Goal: Find specific page/section: Find specific page/section

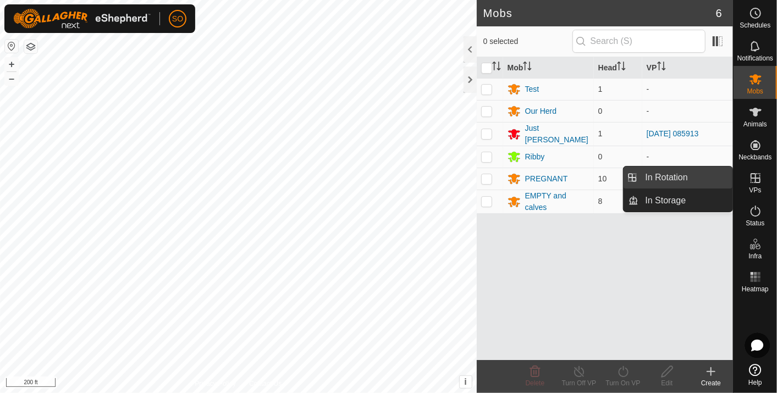
click at [690, 174] on link "In Rotation" at bounding box center [686, 178] width 94 height 22
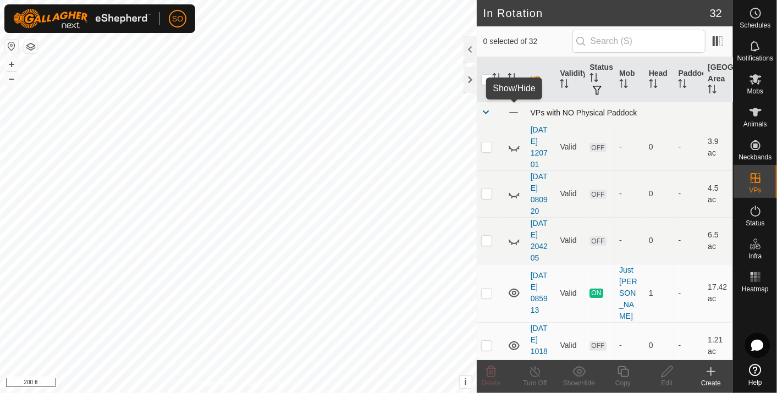
click at [513, 111] on span at bounding box center [514, 113] width 12 height 12
click at [514, 287] on icon at bounding box center [514, 293] width 13 height 13
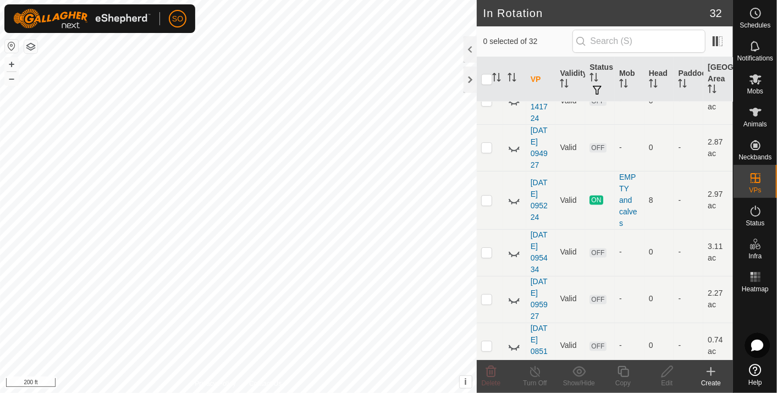
scroll to position [1038, 0]
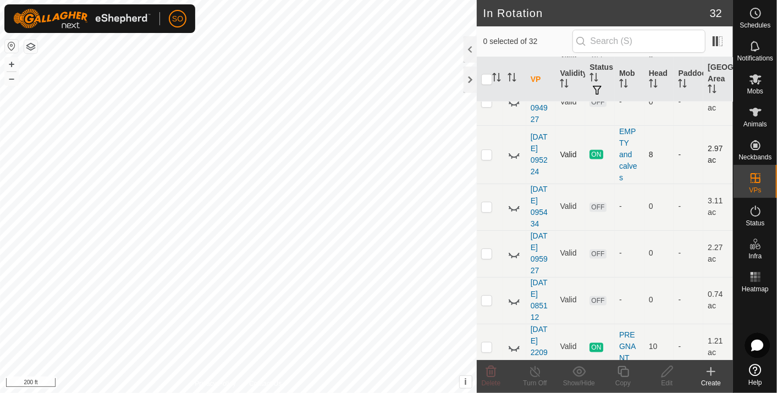
click at [513, 148] on icon at bounding box center [514, 154] width 13 height 13
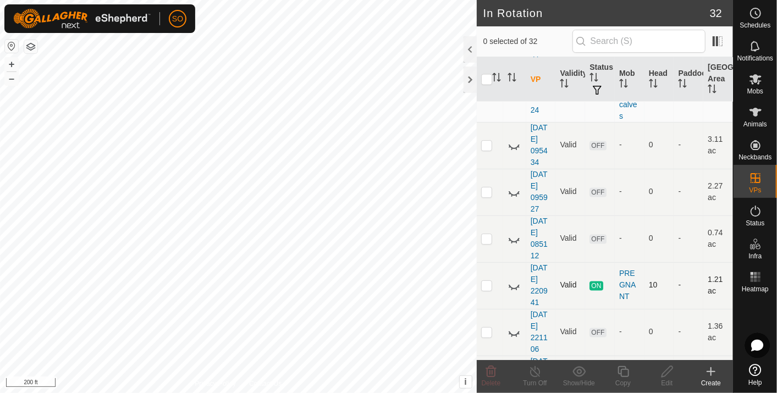
click at [514, 279] on icon at bounding box center [514, 285] width 13 height 13
